Goal: Information Seeking & Learning: Find specific page/section

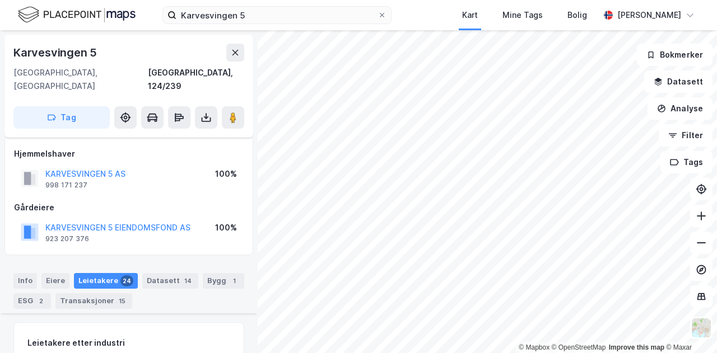
scroll to position [666, 0]
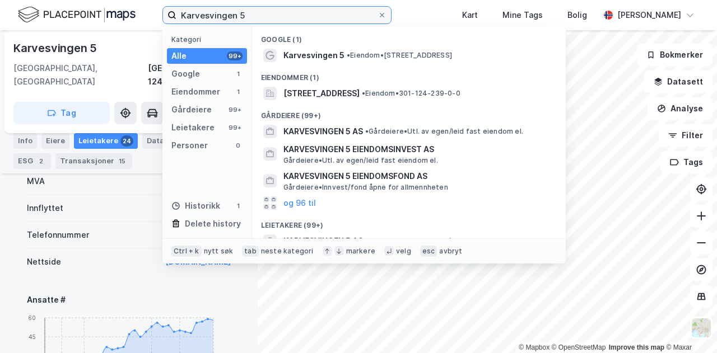
drag, startPoint x: 278, startPoint y: 15, endPoint x: 144, endPoint y: 22, distance: 134.1
click at [144, 22] on div "Karvesvingen 5 Kategori Alle 99+ Google 1 Eiendommer 1 Gårdeiere 99+ Leietakere…" at bounding box center [358, 15] width 717 height 30
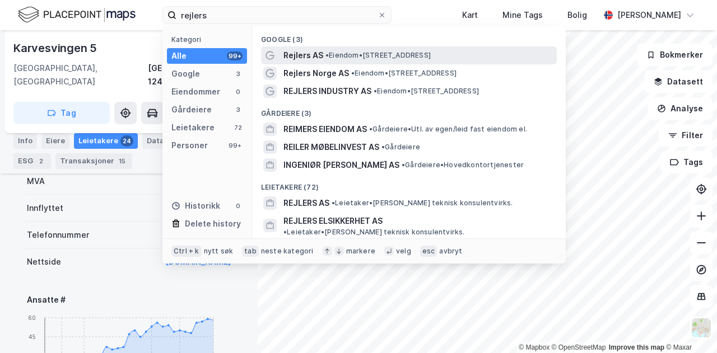
click at [301, 57] on span "Rejlers AS" at bounding box center [303, 55] width 40 height 13
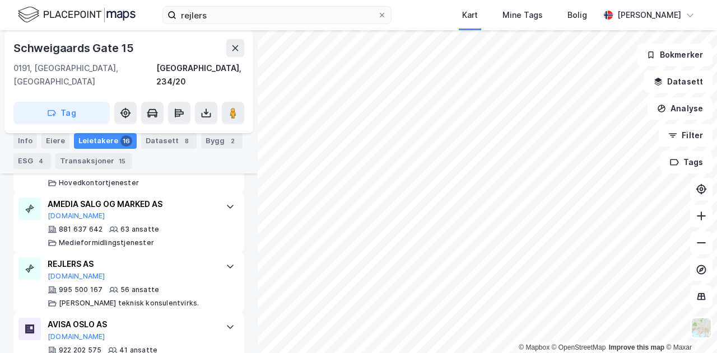
scroll to position [605, 0]
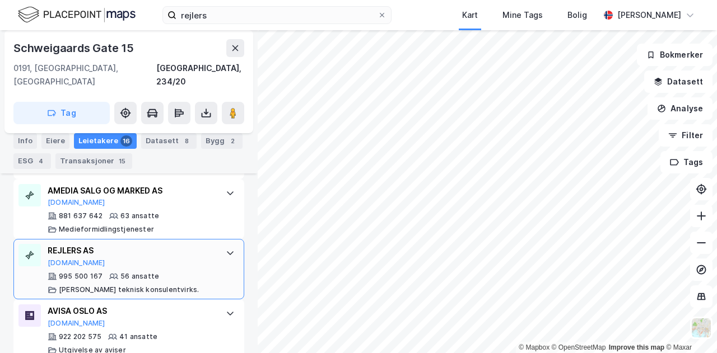
click at [131, 244] on div "REJLERS AS" at bounding box center [131, 250] width 167 height 13
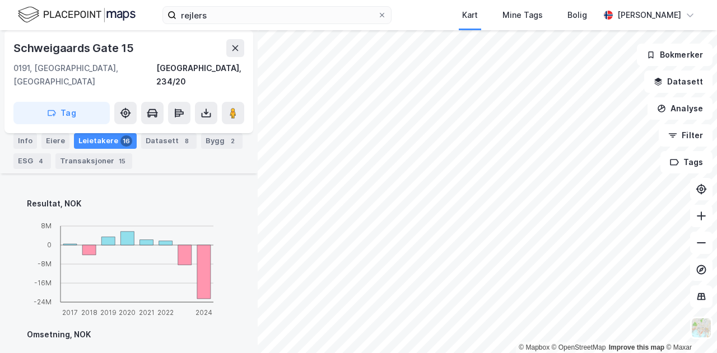
scroll to position [768, 0]
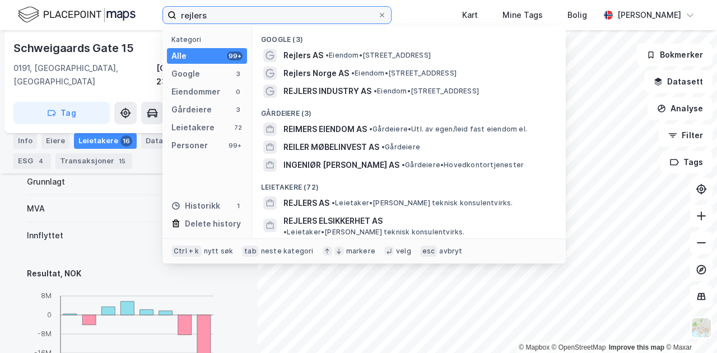
drag, startPoint x: 251, startPoint y: 14, endPoint x: 141, endPoint y: 21, distance: 110.5
click at [141, 21] on div "rejlers Kategori Alle 99+ Google 3 Eiendommer 0 Gårdeiere 3 Leietakere 72 Perso…" at bounding box center [358, 15] width 717 height 30
paste input "Nedre [STREET_ADDRESS]"
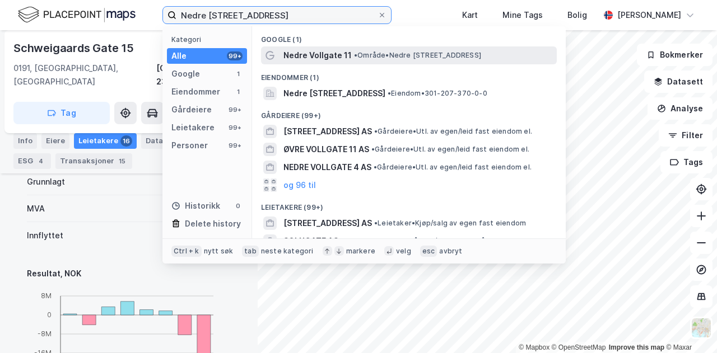
type input "Nedre [STREET_ADDRESS]"
click at [333, 54] on span "Nedre Vollgate 11" at bounding box center [317, 55] width 68 height 13
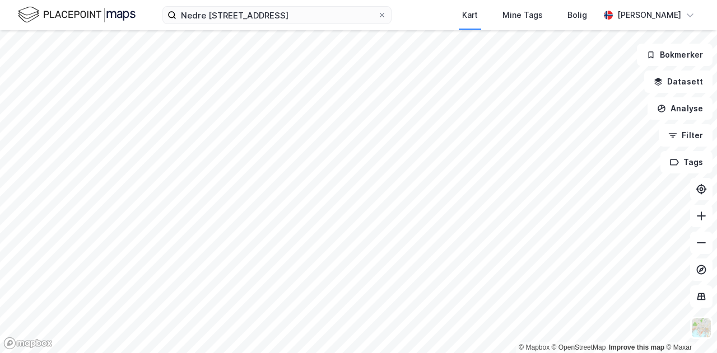
click at [426, 8] on div "Nedre Vollgate 11, 0158 Oslo Kart Mine Tags Bolig Kristian Jordell" at bounding box center [358, 15] width 717 height 30
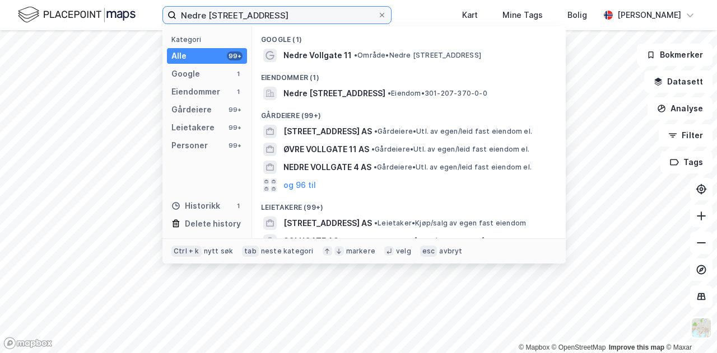
click at [314, 12] on input "Nedre [STREET_ADDRESS]" at bounding box center [276, 15] width 201 height 17
click at [323, 44] on div "Google (1)" at bounding box center [409, 36] width 314 height 20
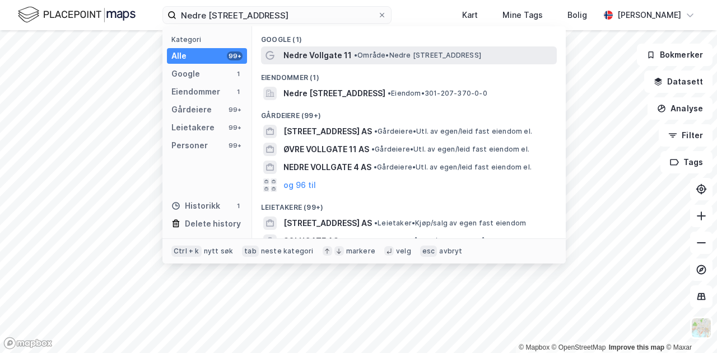
click at [324, 54] on span "Nedre Vollgate 11" at bounding box center [317, 55] width 68 height 13
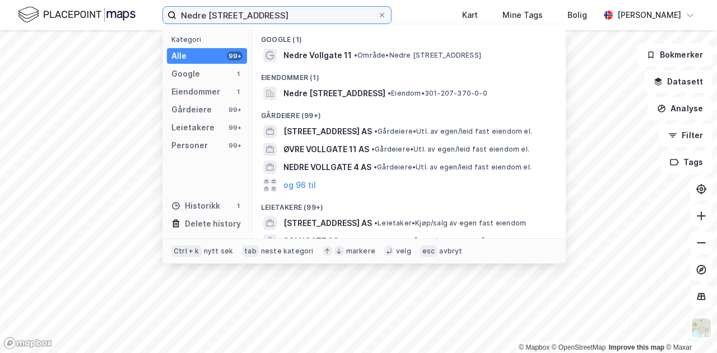
click at [343, 18] on input "Nedre [STREET_ADDRESS]" at bounding box center [276, 15] width 201 height 17
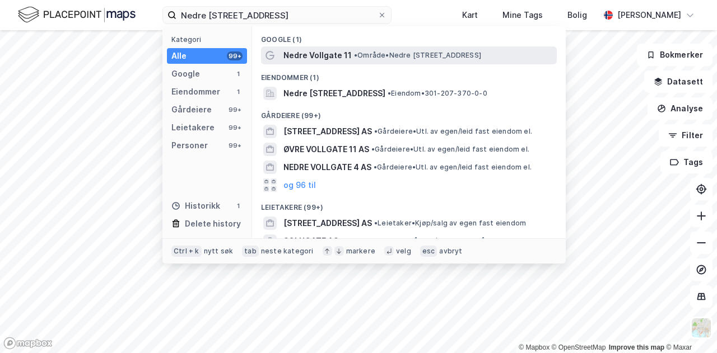
click at [328, 62] on span "Nedre Vollgate 11" at bounding box center [317, 55] width 68 height 13
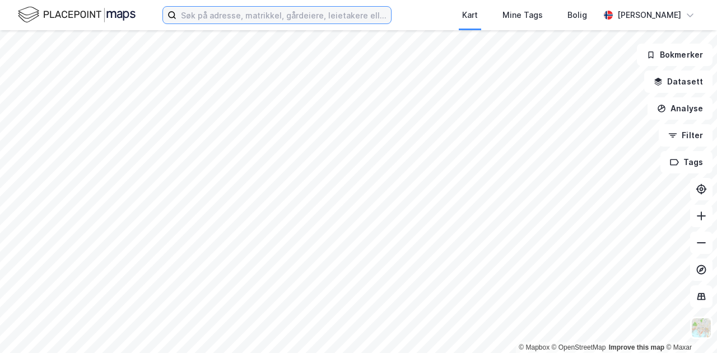
click at [230, 14] on input at bounding box center [283, 15] width 215 height 17
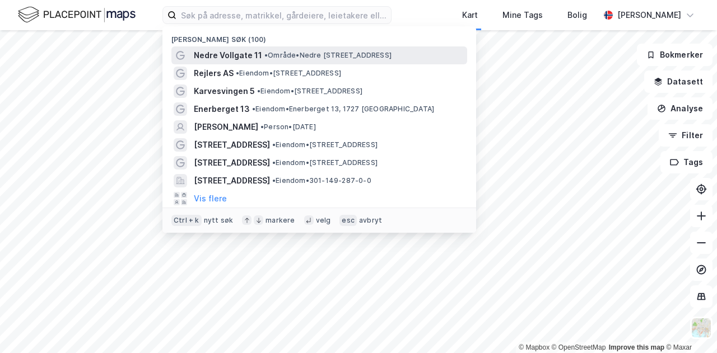
click at [226, 54] on span "Nedre Vollgate 11" at bounding box center [228, 55] width 68 height 13
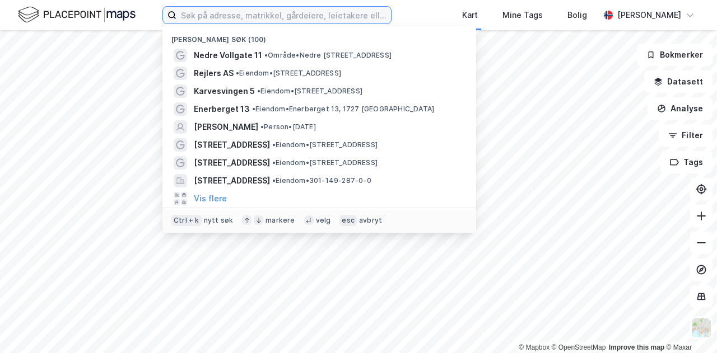
click at [211, 16] on input at bounding box center [283, 15] width 215 height 17
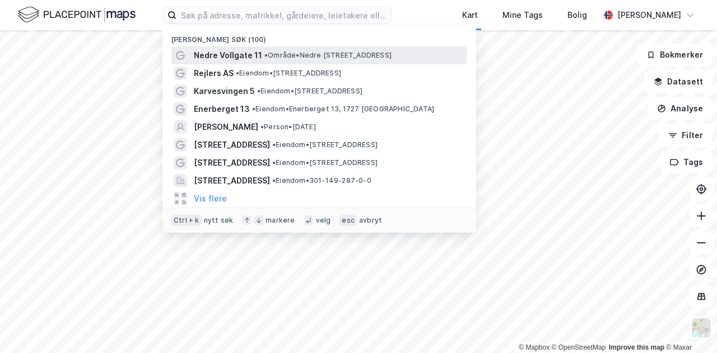
click at [237, 59] on span "Nedre Vollgate 11" at bounding box center [228, 55] width 68 height 13
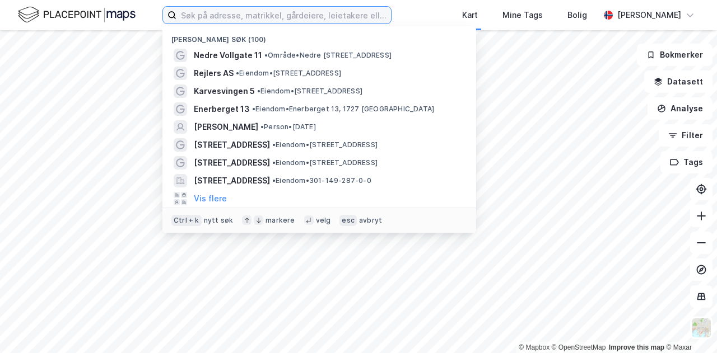
click at [289, 11] on input at bounding box center [283, 15] width 215 height 17
drag, startPoint x: 289, startPoint y: 11, endPoint x: 215, endPoint y: 15, distance: 74.0
drag, startPoint x: 215, startPoint y: 15, endPoint x: 192, endPoint y: 14, distance: 23.5
click at [192, 14] on input at bounding box center [283, 15] width 215 height 17
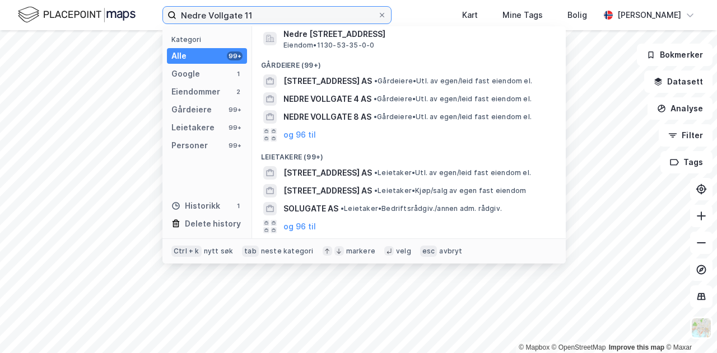
scroll to position [92, 0]
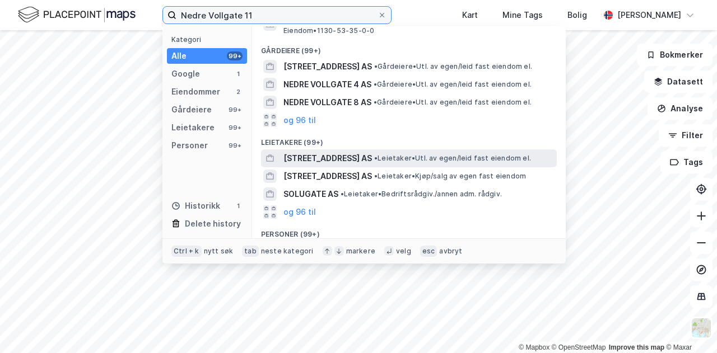
type input "Nedre Vollgate 11"
click at [360, 153] on span "[STREET_ADDRESS] AS" at bounding box center [327, 158] width 88 height 13
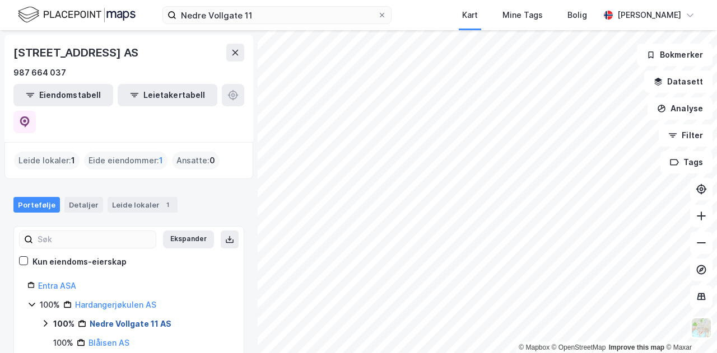
click at [129, 319] on link "Nedre Vollgate 11 AS" at bounding box center [131, 324] width 82 height 10
click at [185, 49] on div "[STREET_ADDRESS] AS" at bounding box center [128, 53] width 231 height 18
click at [104, 319] on link "Nedre Vollgate 11 AS" at bounding box center [131, 324] width 82 height 10
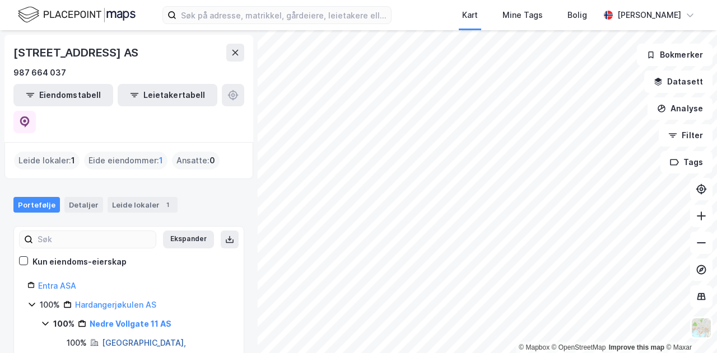
click at [116, 338] on link "[GEOGRAPHIC_DATA], 207/370" at bounding box center [144, 349] width 84 height 23
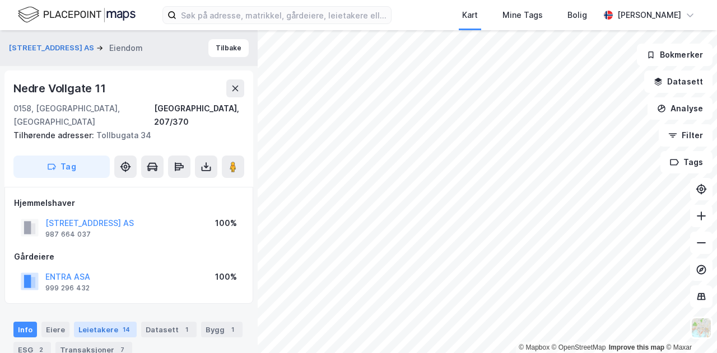
click at [110, 322] on div "Leietakere 14" at bounding box center [105, 330] width 63 height 16
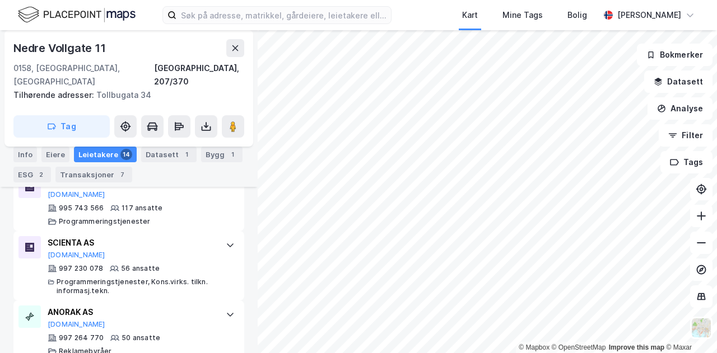
scroll to position [417, 0]
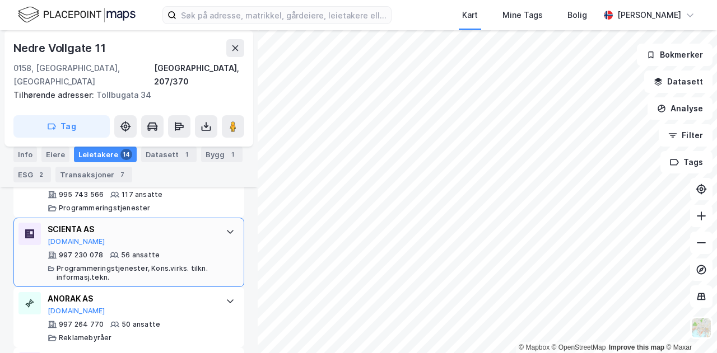
click at [212, 219] on div "SCIENTA AS Proff.no 997 230 078 56 ansatte Programmeringstjenester, Kons.virks.…" at bounding box center [128, 252] width 231 height 69
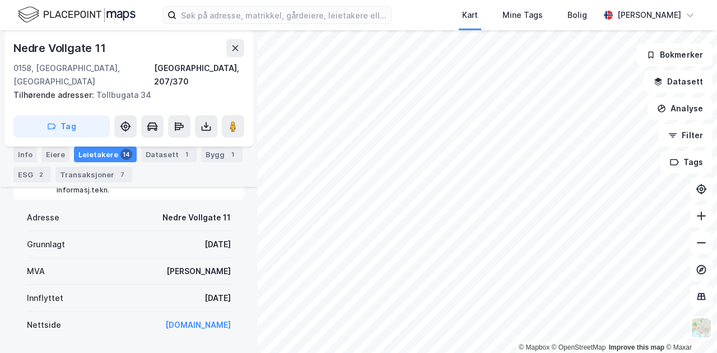
scroll to position [528, 0]
